Goal: Find specific page/section: Find specific page/section

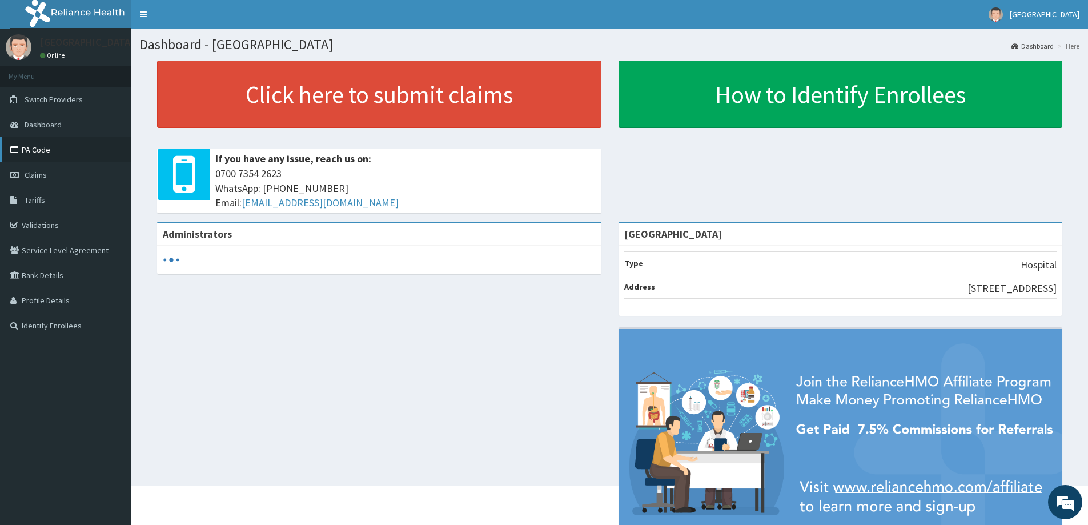
click at [65, 155] on link "PA Code" at bounding box center [65, 149] width 131 height 25
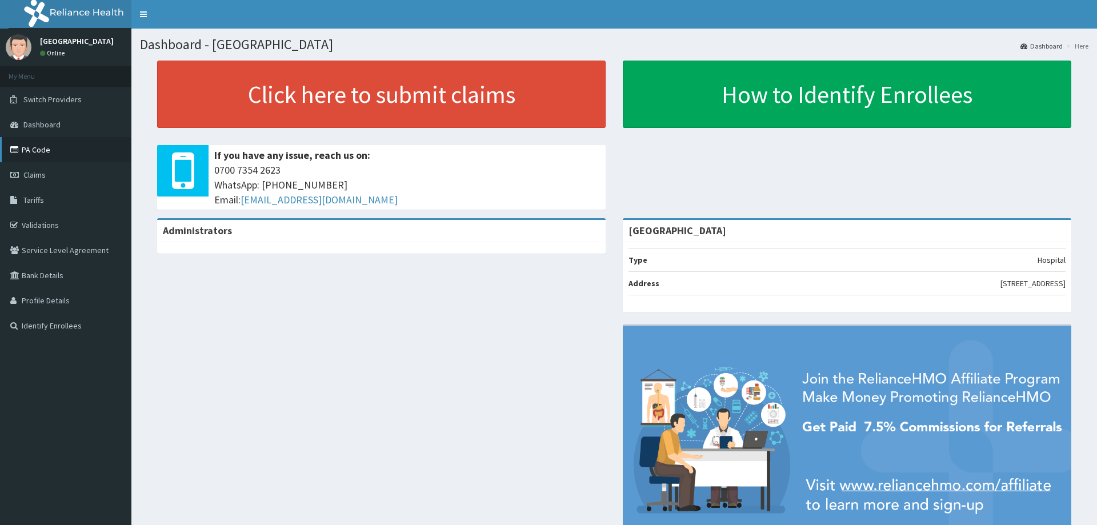
click at [93, 147] on link "PA Code" at bounding box center [65, 149] width 131 height 25
